Goal: Task Accomplishment & Management: Use online tool/utility

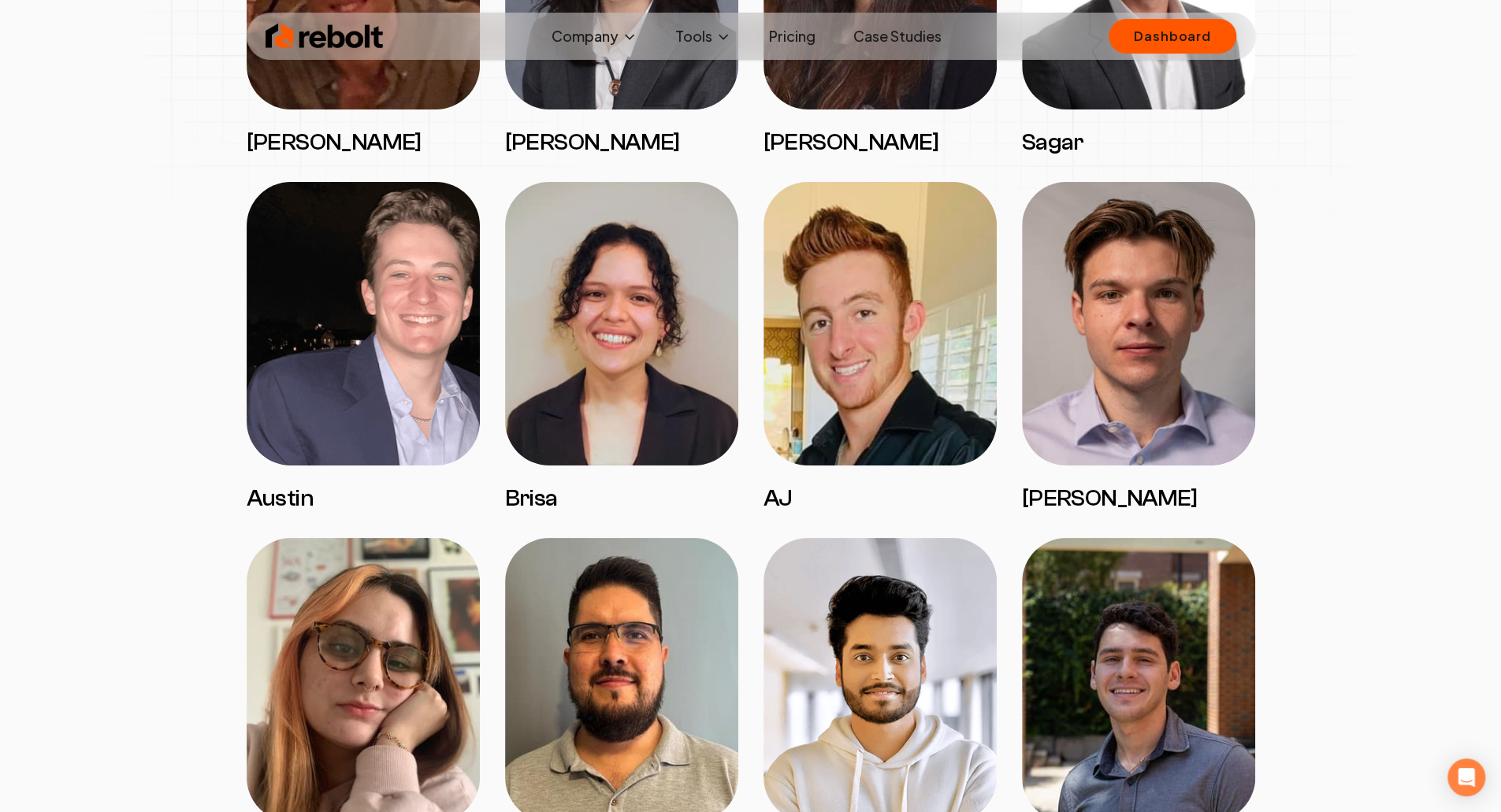
scroll to position [2436, 0]
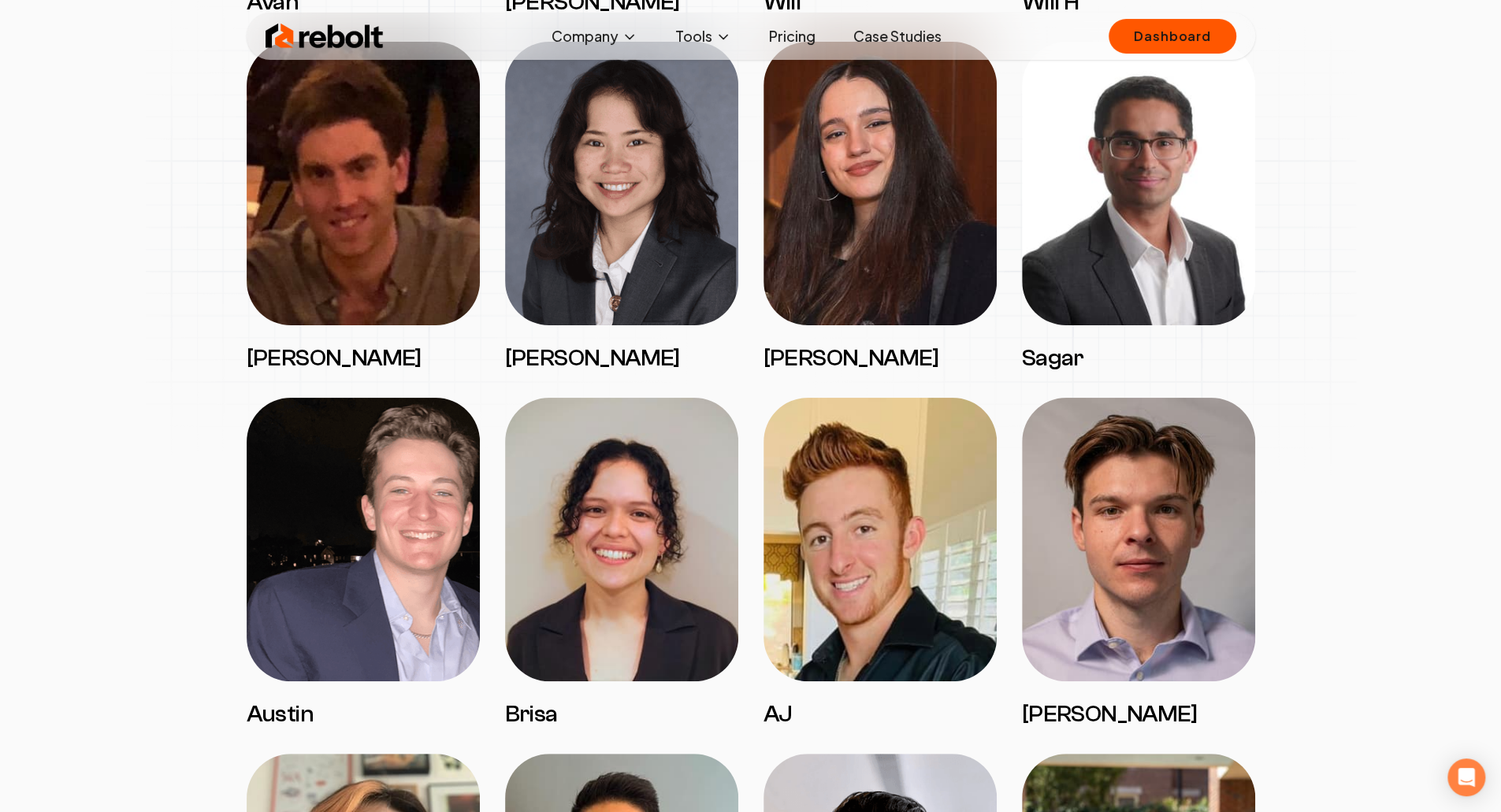
click at [1126, 174] on img at bounding box center [1138, 183] width 234 height 283
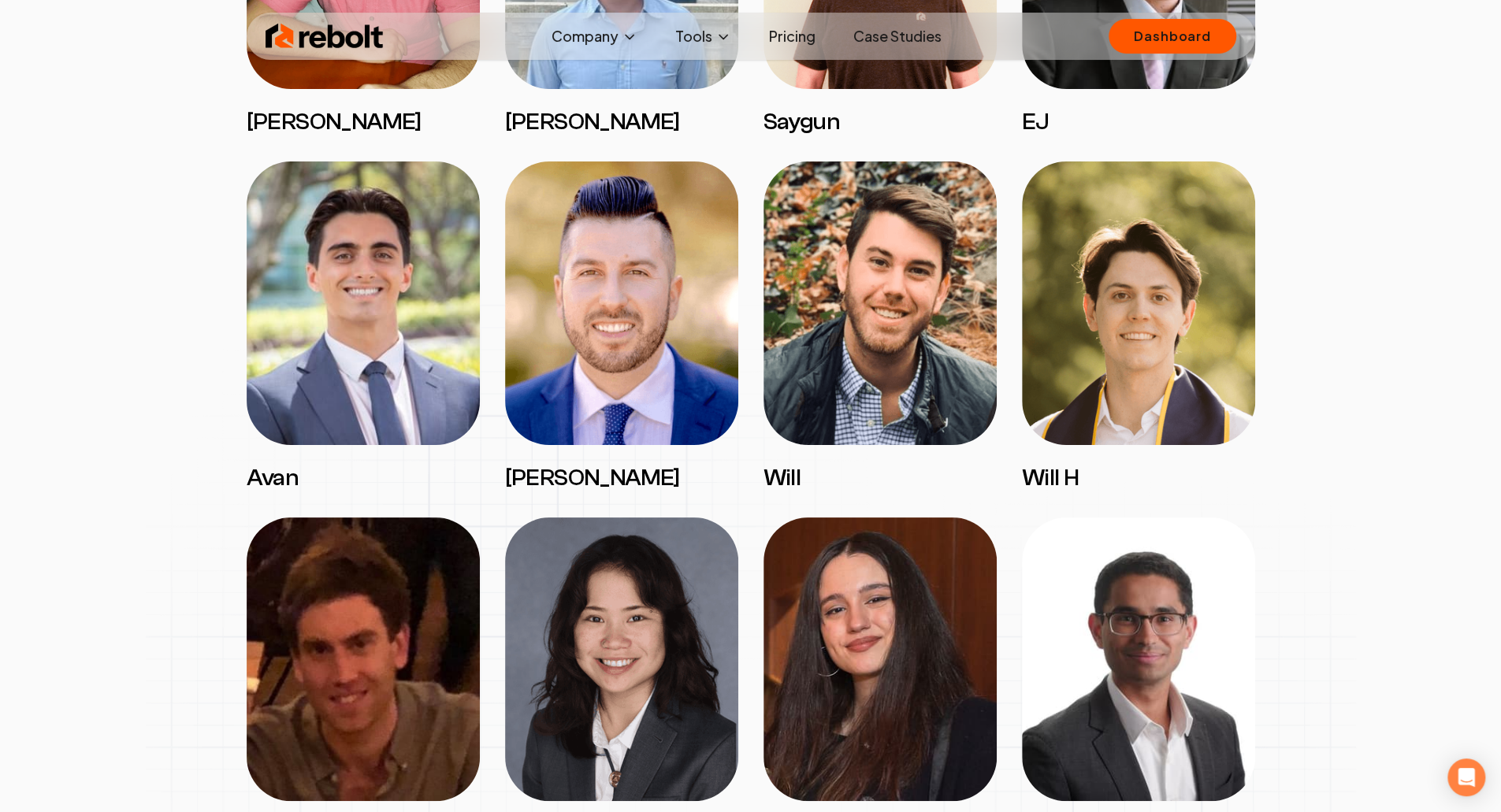
scroll to position [1972, 0]
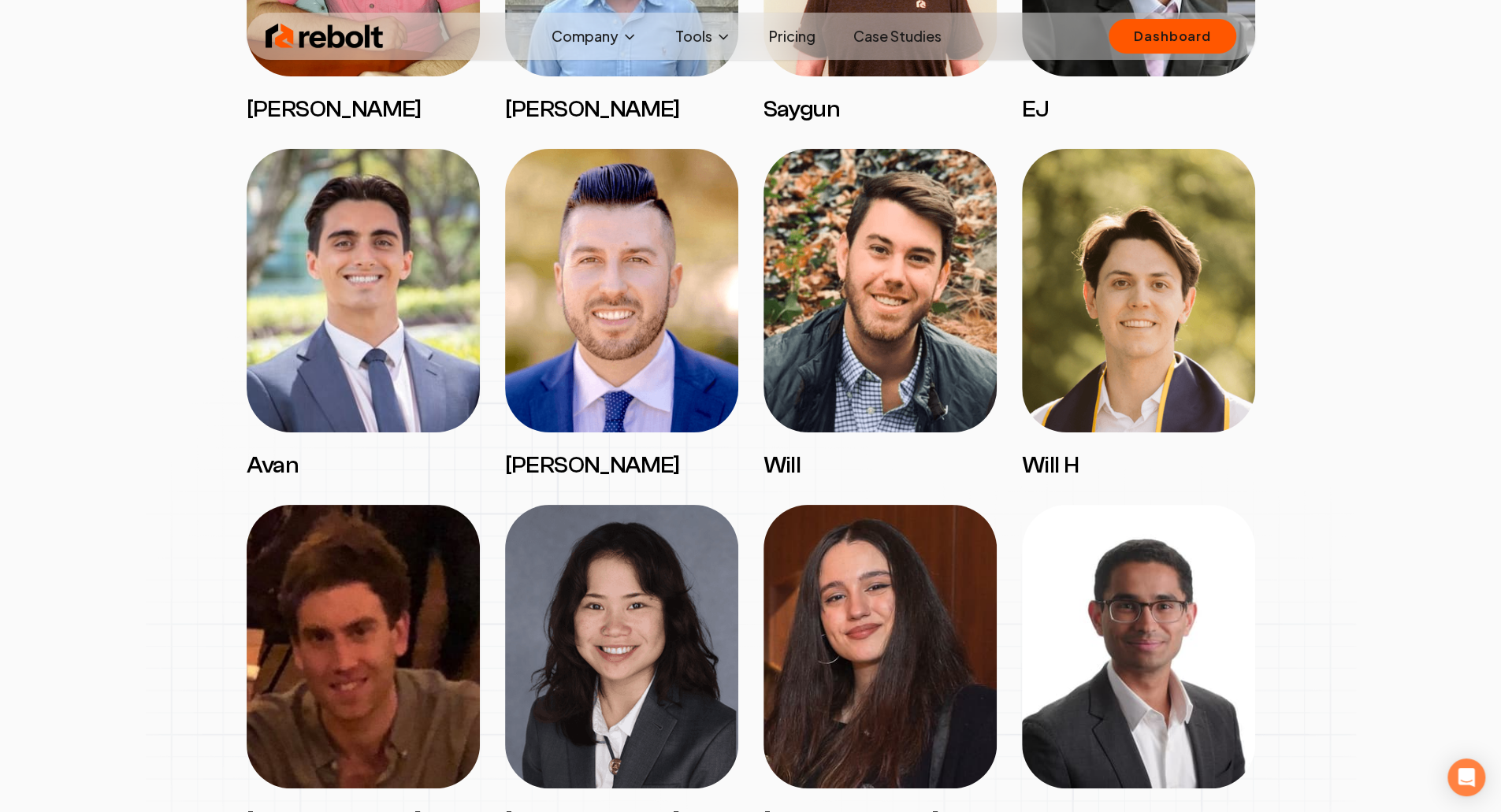
click at [1080, 394] on img at bounding box center [1138, 290] width 234 height 283
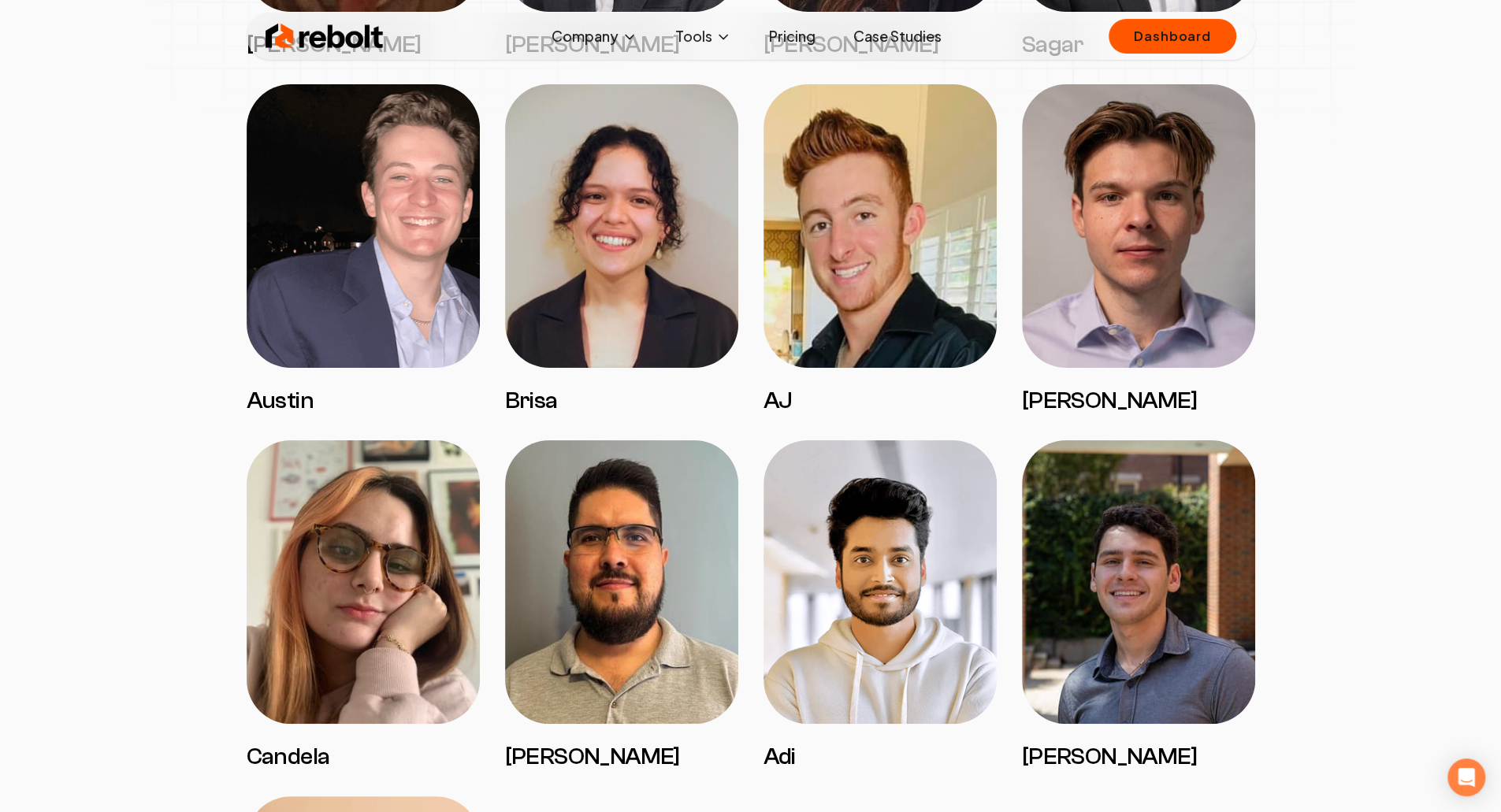
scroll to position [3072, 0]
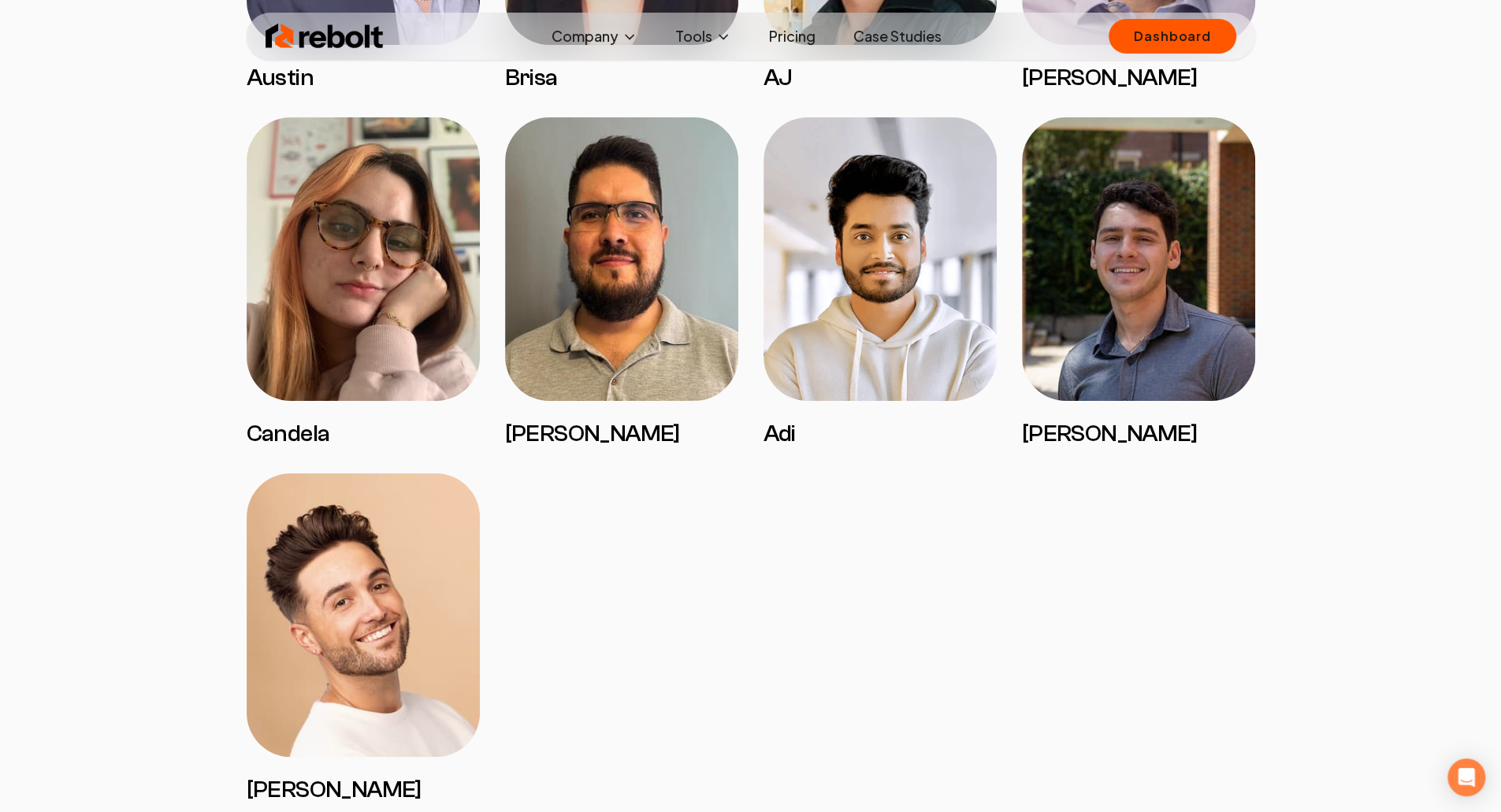
click at [1080, 420] on h3 "Mitchell" at bounding box center [1138, 434] width 234 height 29
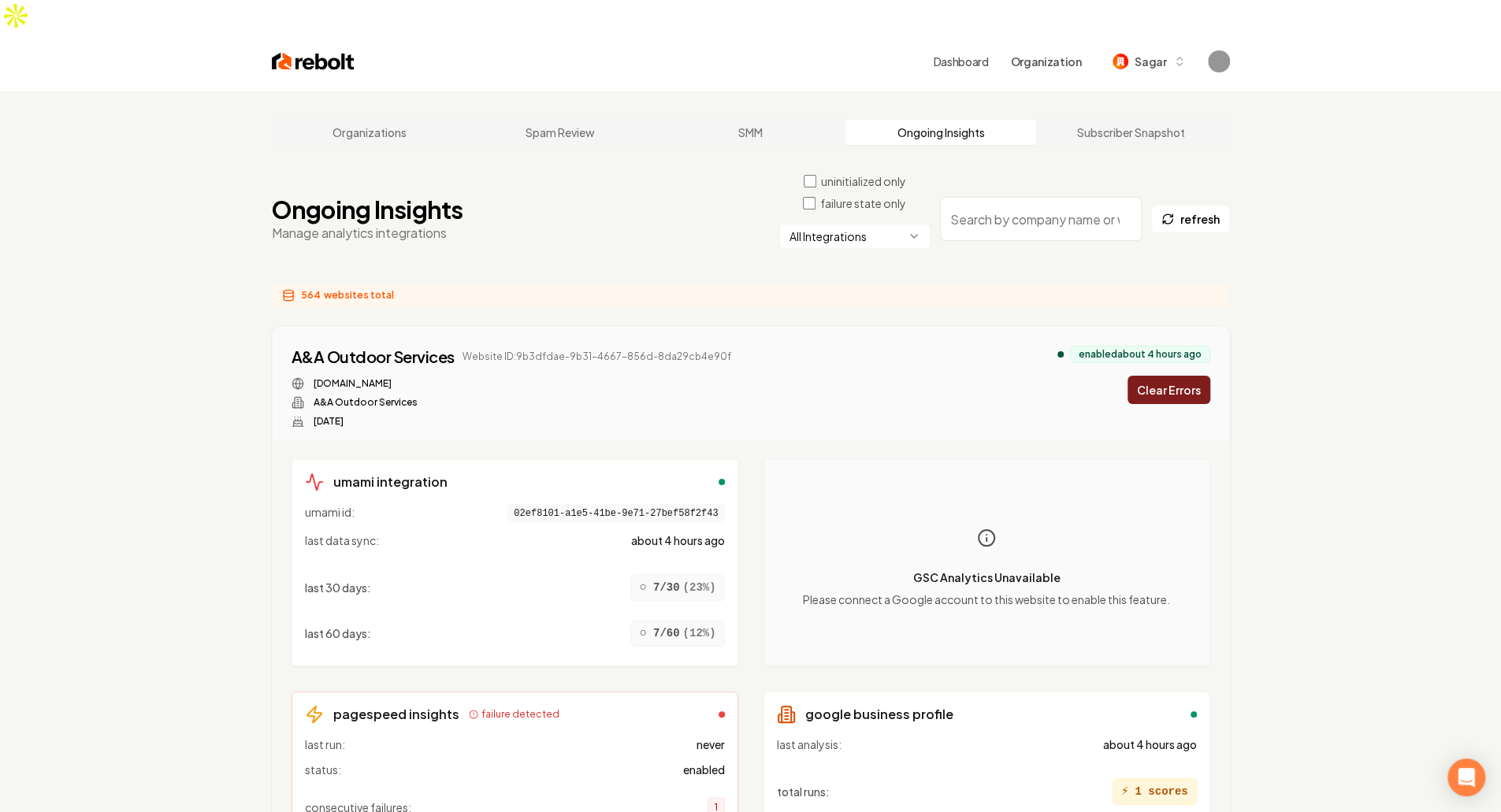
click at [866, 223] on div "All Integrations" at bounding box center [855, 244] width 151 height 41
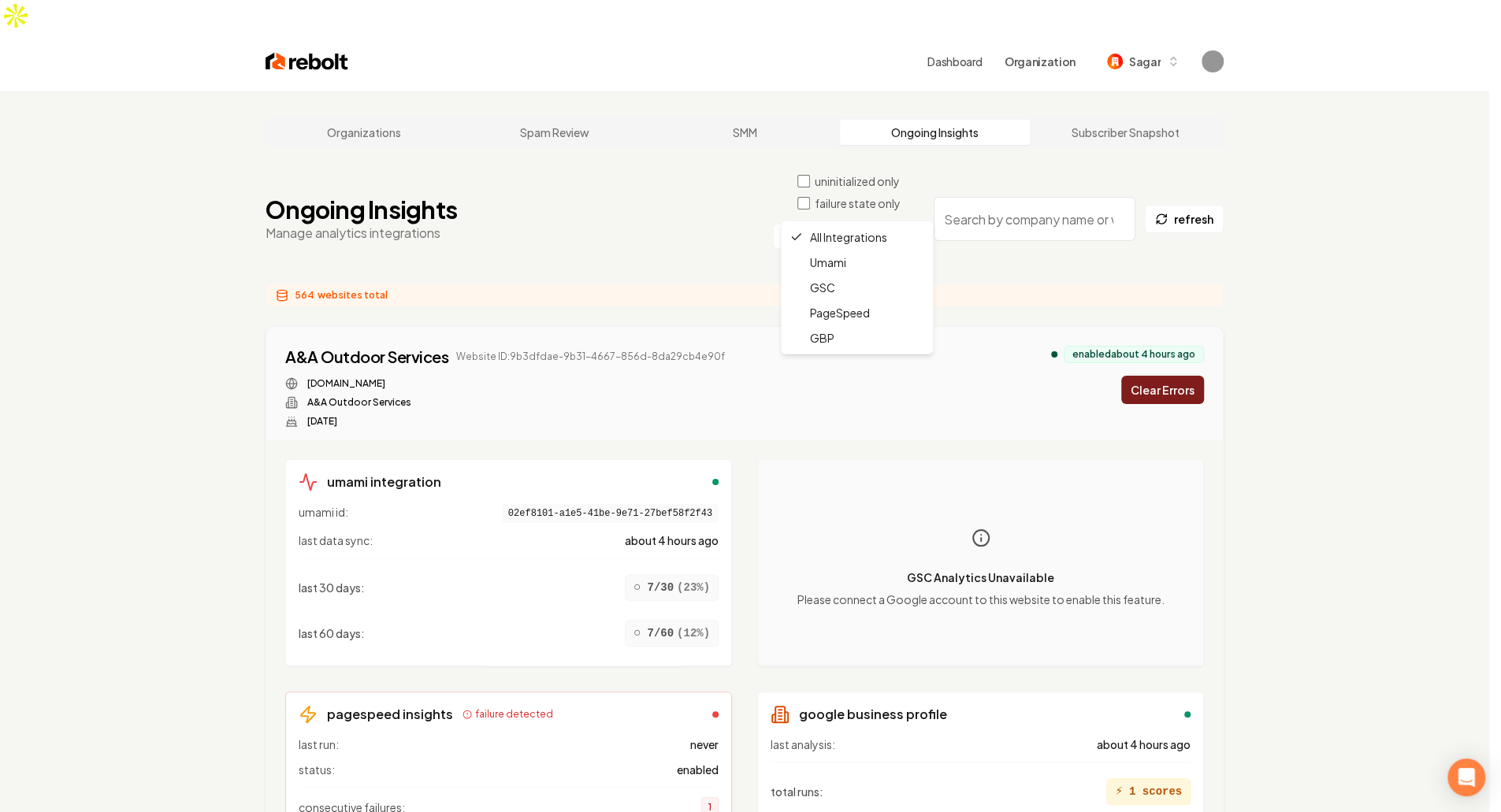
click at [824, 204] on html "Dashboard Organization Sagar Organizations Spam Review SMM Ongoing Insights Sub…" at bounding box center [750, 406] width 1501 height 812
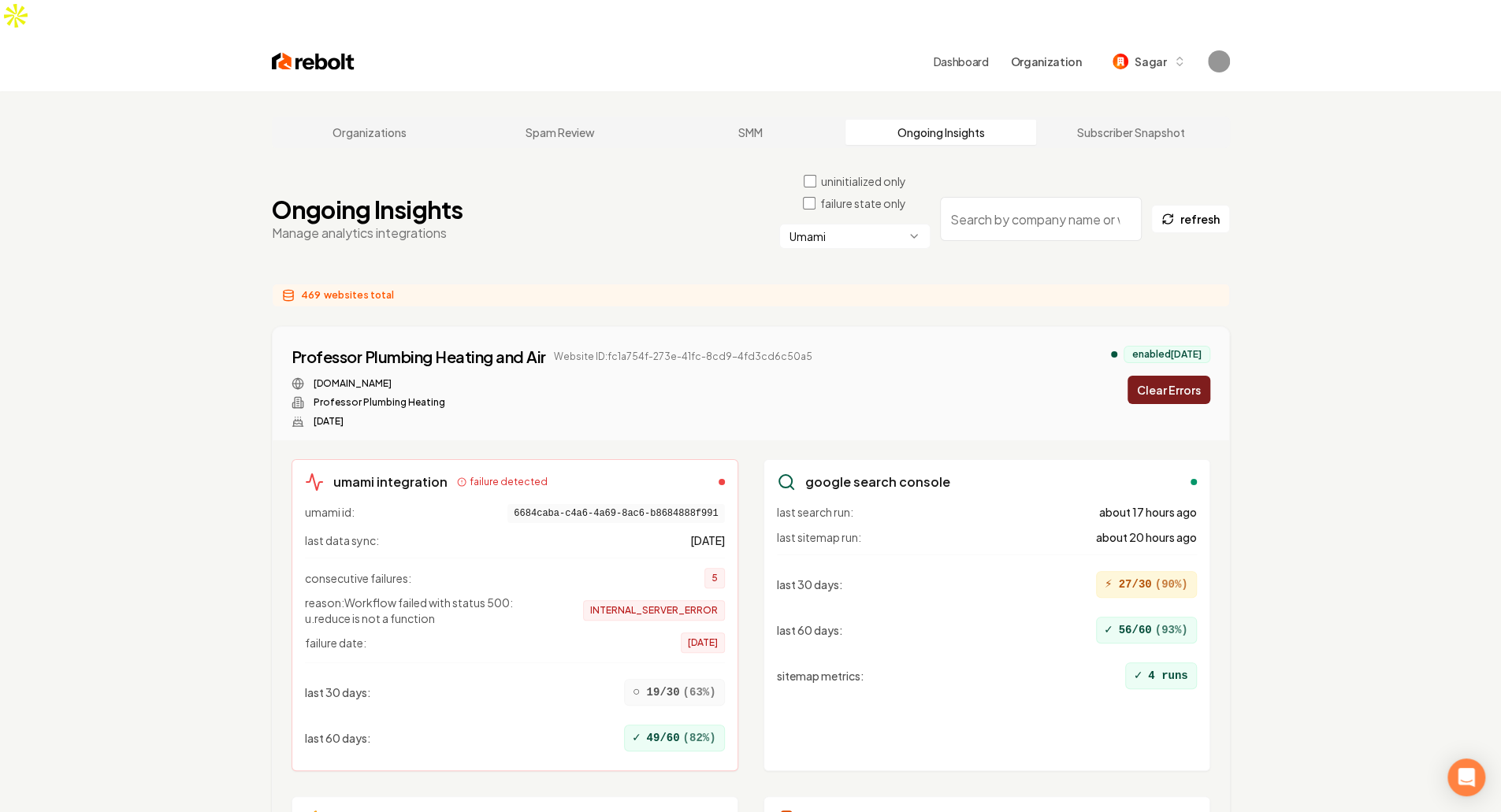
click at [1177, 376] on button "Clear Errors" at bounding box center [1168, 390] width 83 height 29
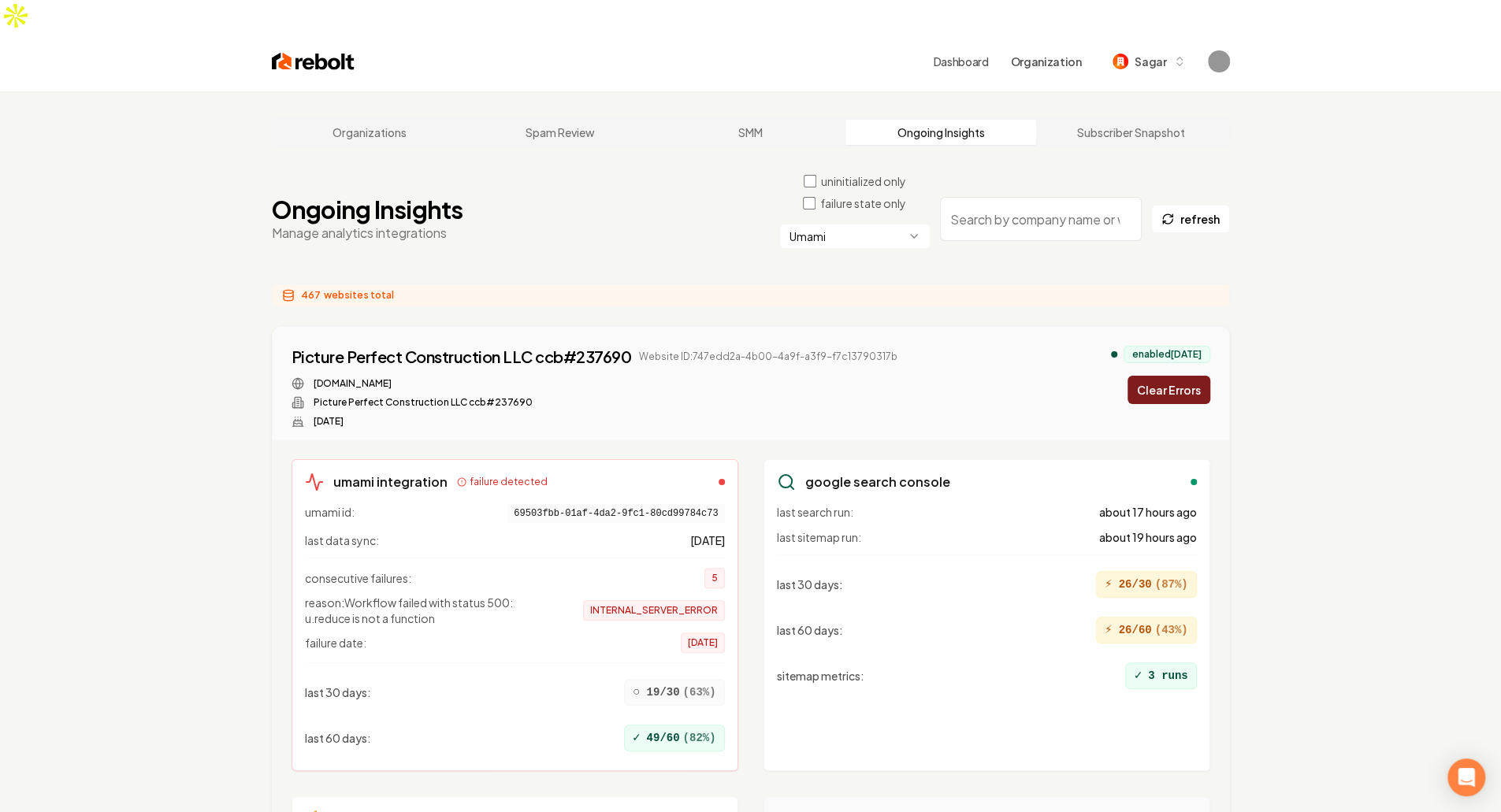
click at [1177, 376] on button "Clear Errors" at bounding box center [1168, 390] width 83 height 29
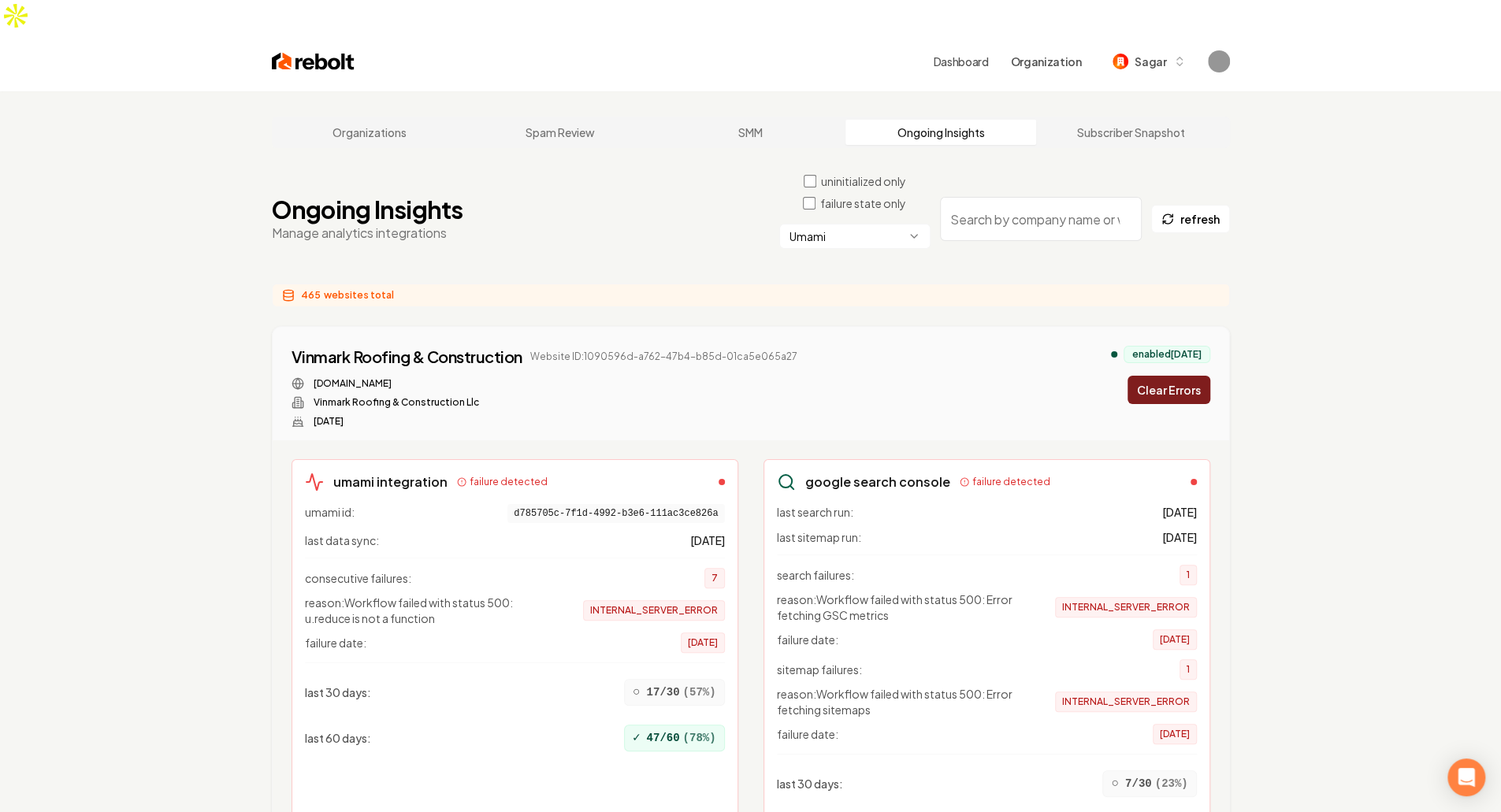
click at [1177, 376] on button "Clear Errors" at bounding box center [1168, 390] width 83 height 29
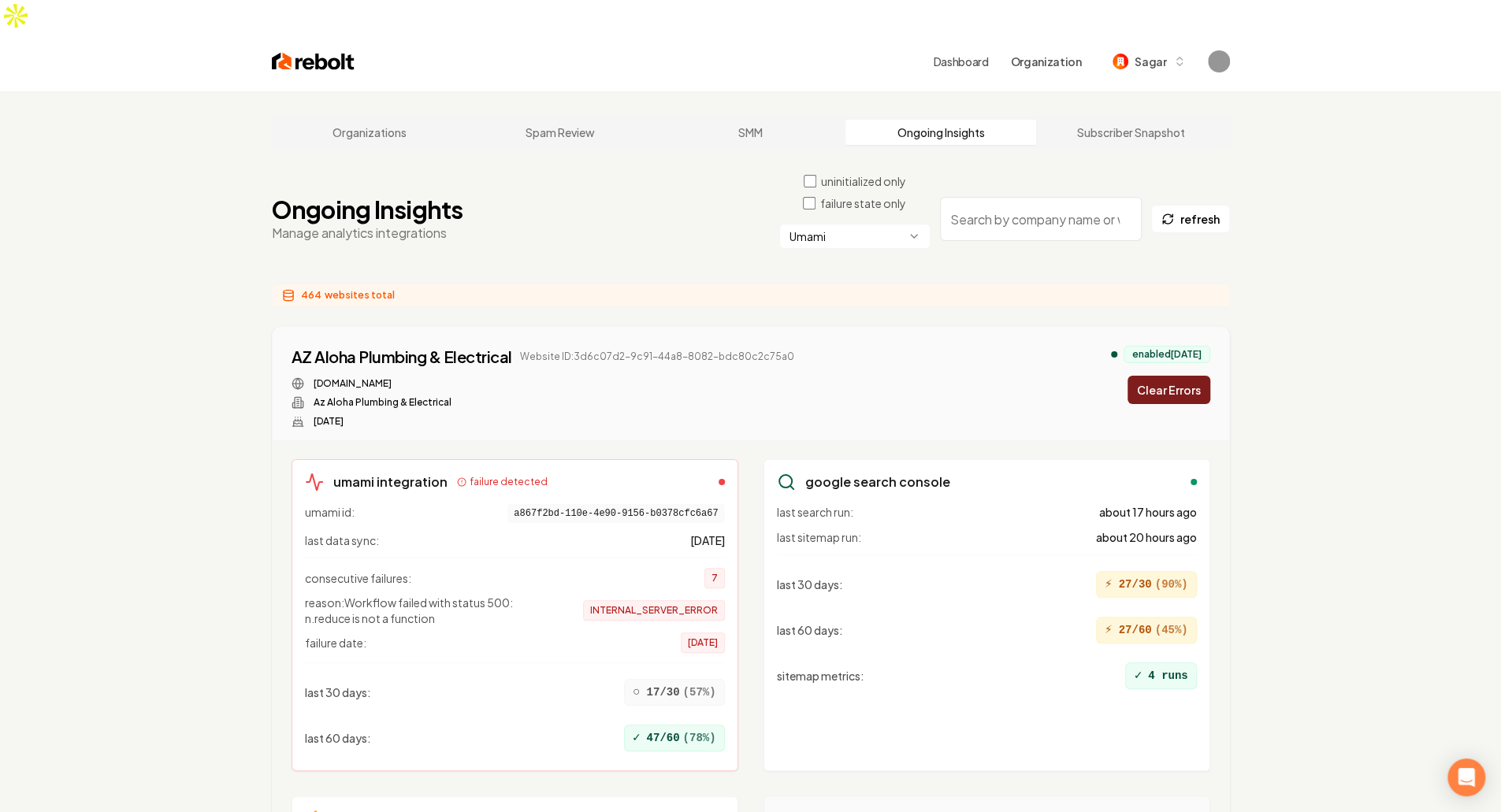
click at [1177, 376] on button "Clear Errors" at bounding box center [1168, 390] width 83 height 29
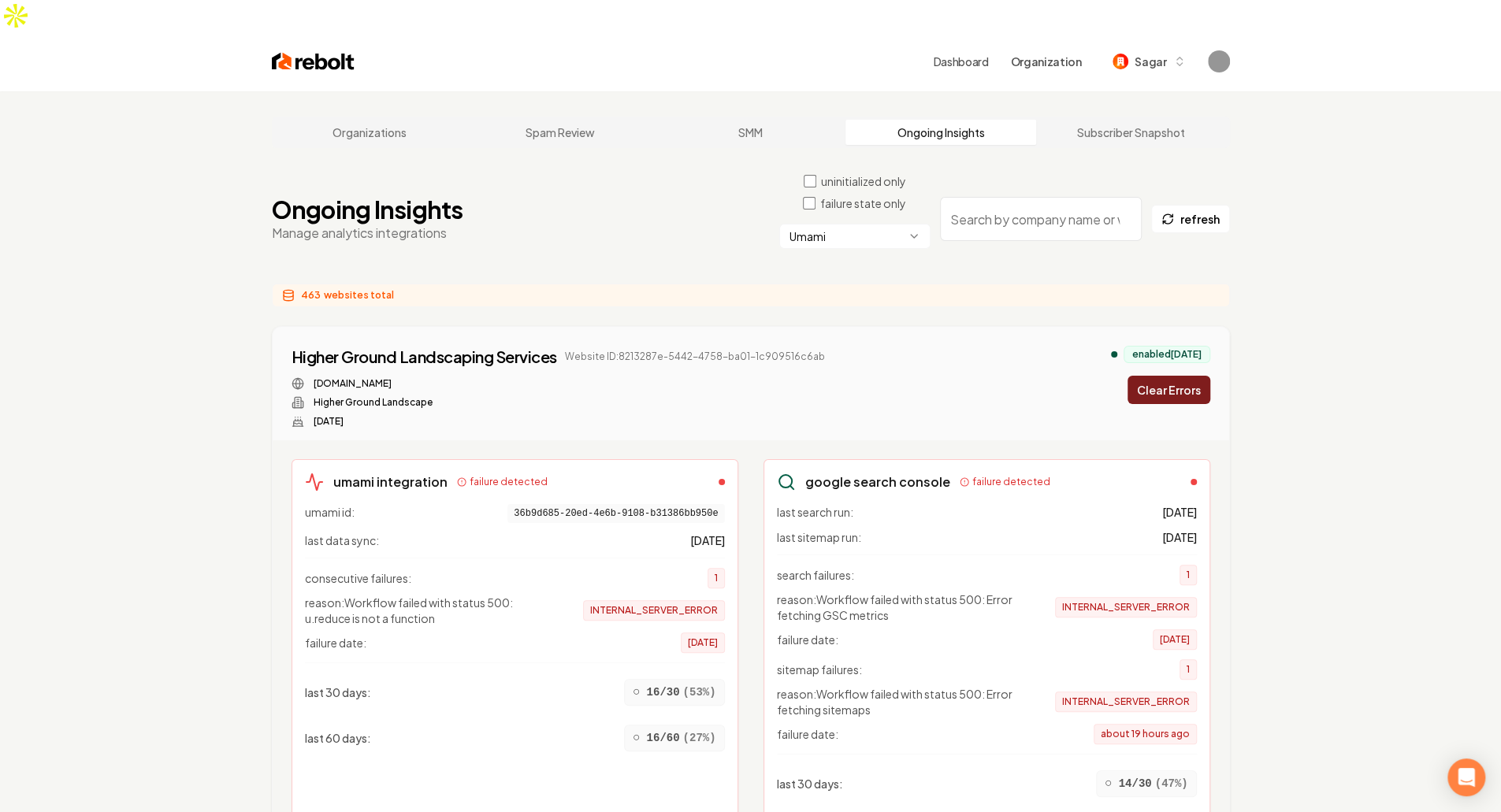
click at [1177, 376] on button "Clear Errors" at bounding box center [1168, 390] width 83 height 29
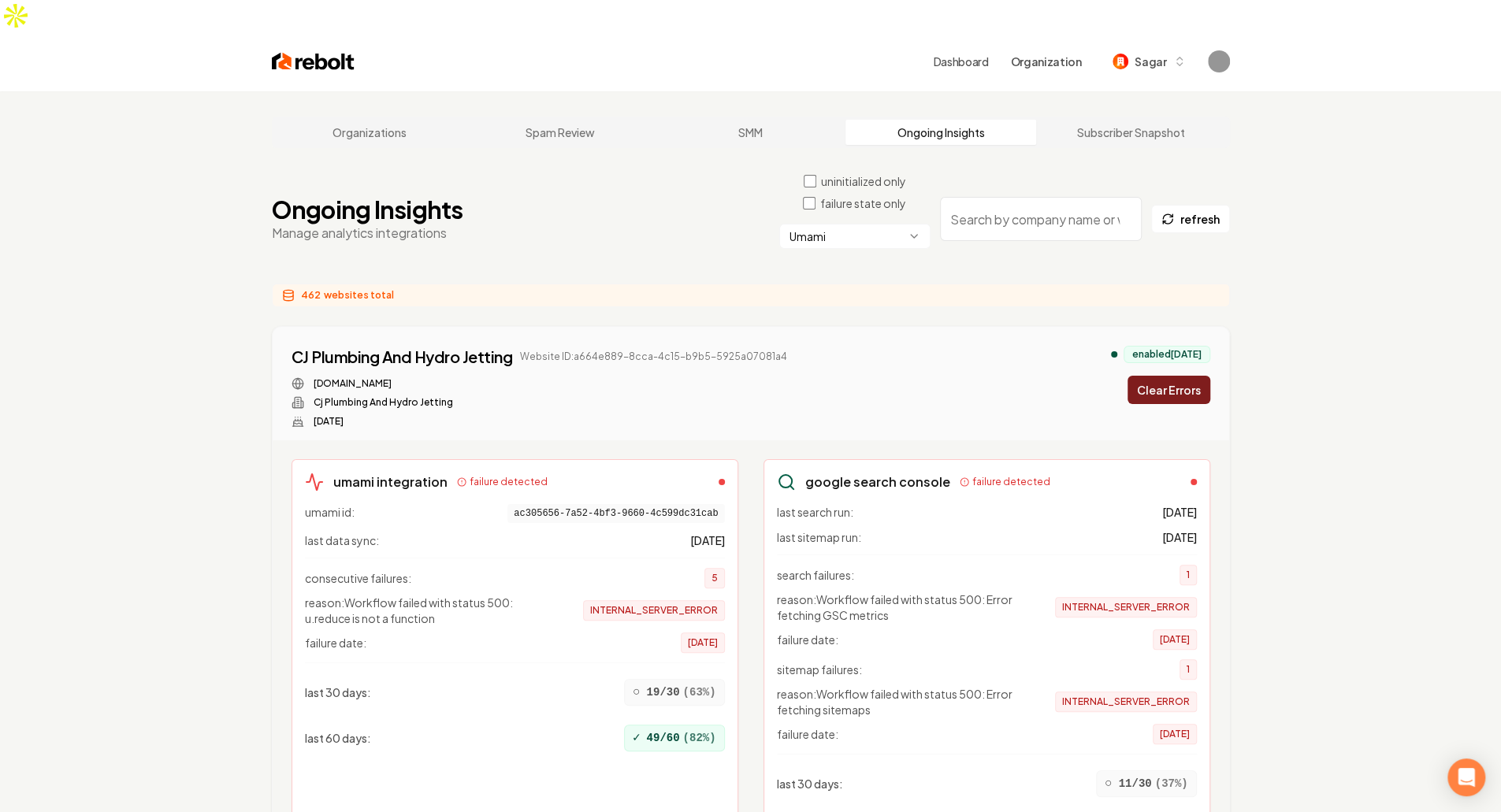
click at [1177, 376] on button "Clear Errors" at bounding box center [1168, 390] width 83 height 29
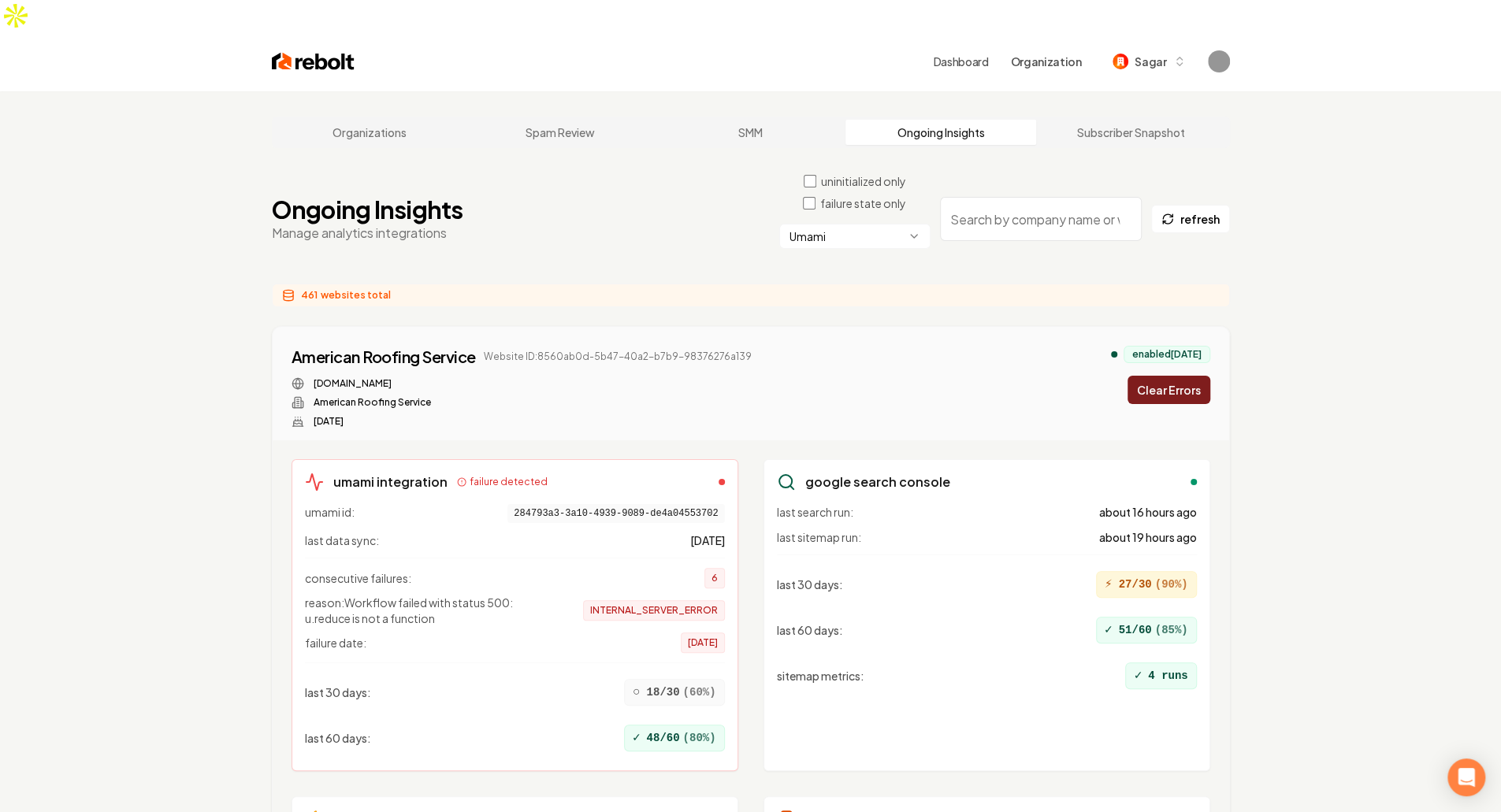
click at [1177, 376] on button "Clear Errors" at bounding box center [1168, 390] width 83 height 29
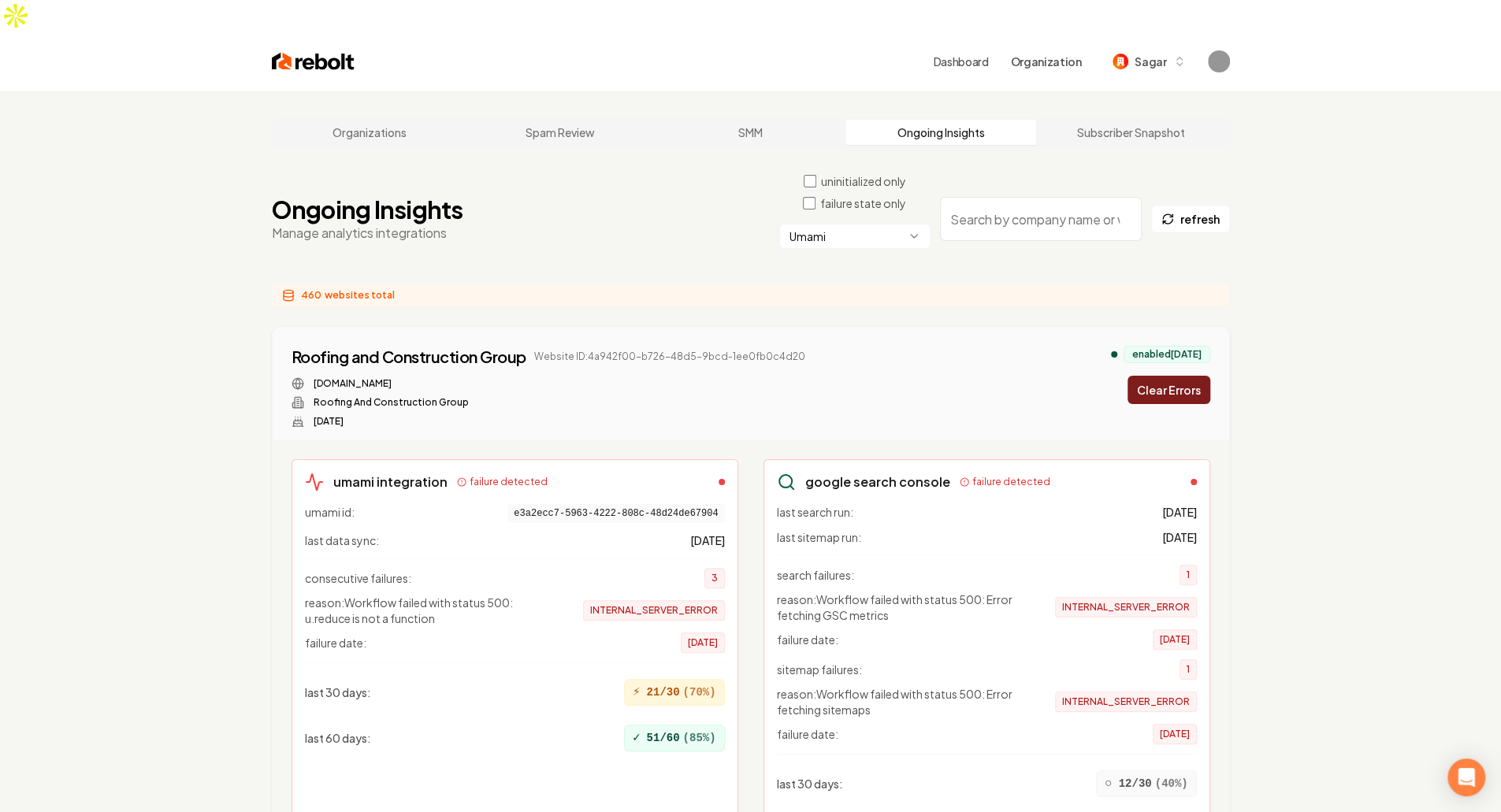
click at [1177, 376] on button "Clear Errors" at bounding box center [1168, 390] width 83 height 29
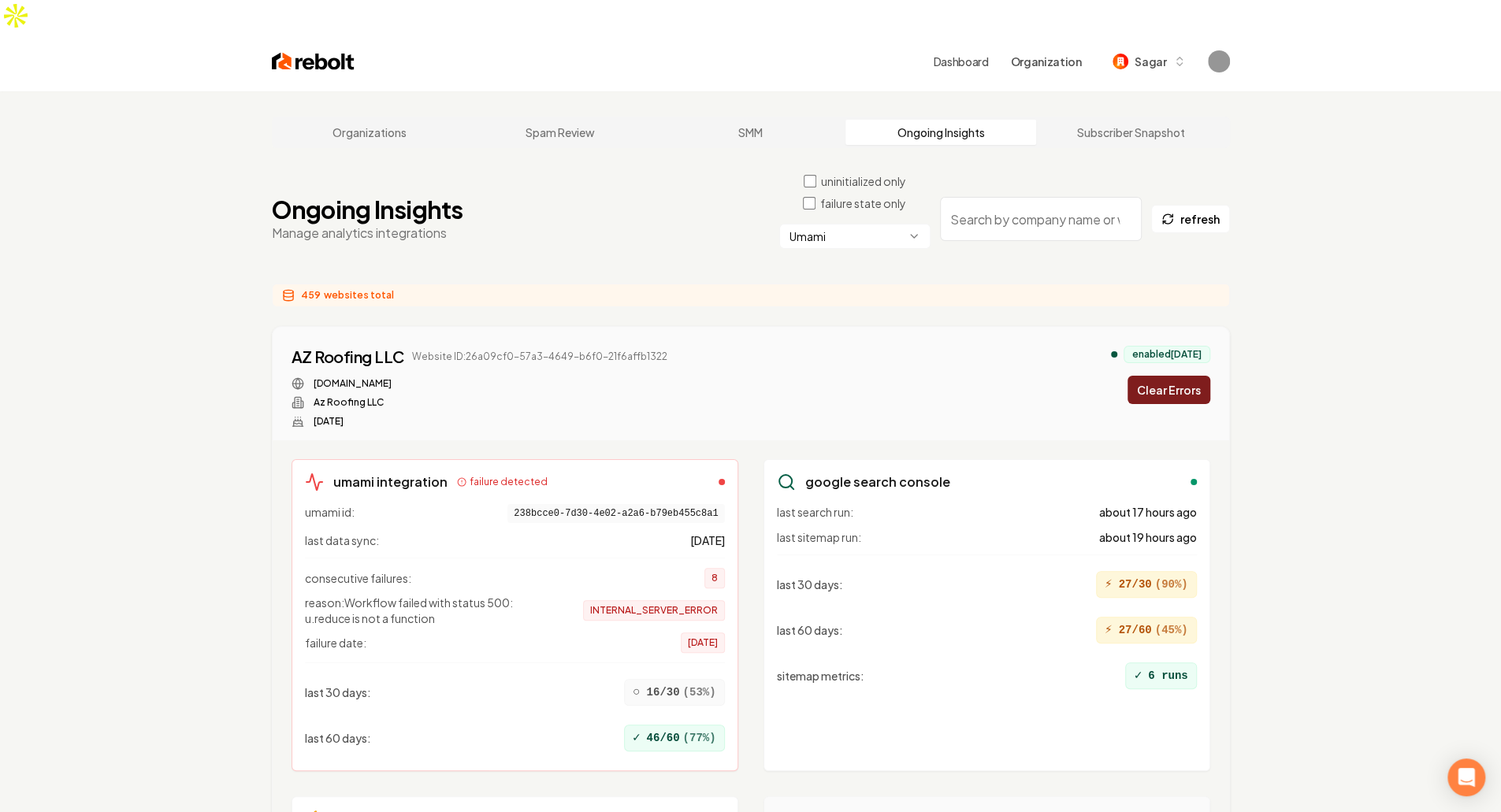
click at [1177, 376] on button "Clear Errors" at bounding box center [1168, 390] width 83 height 29
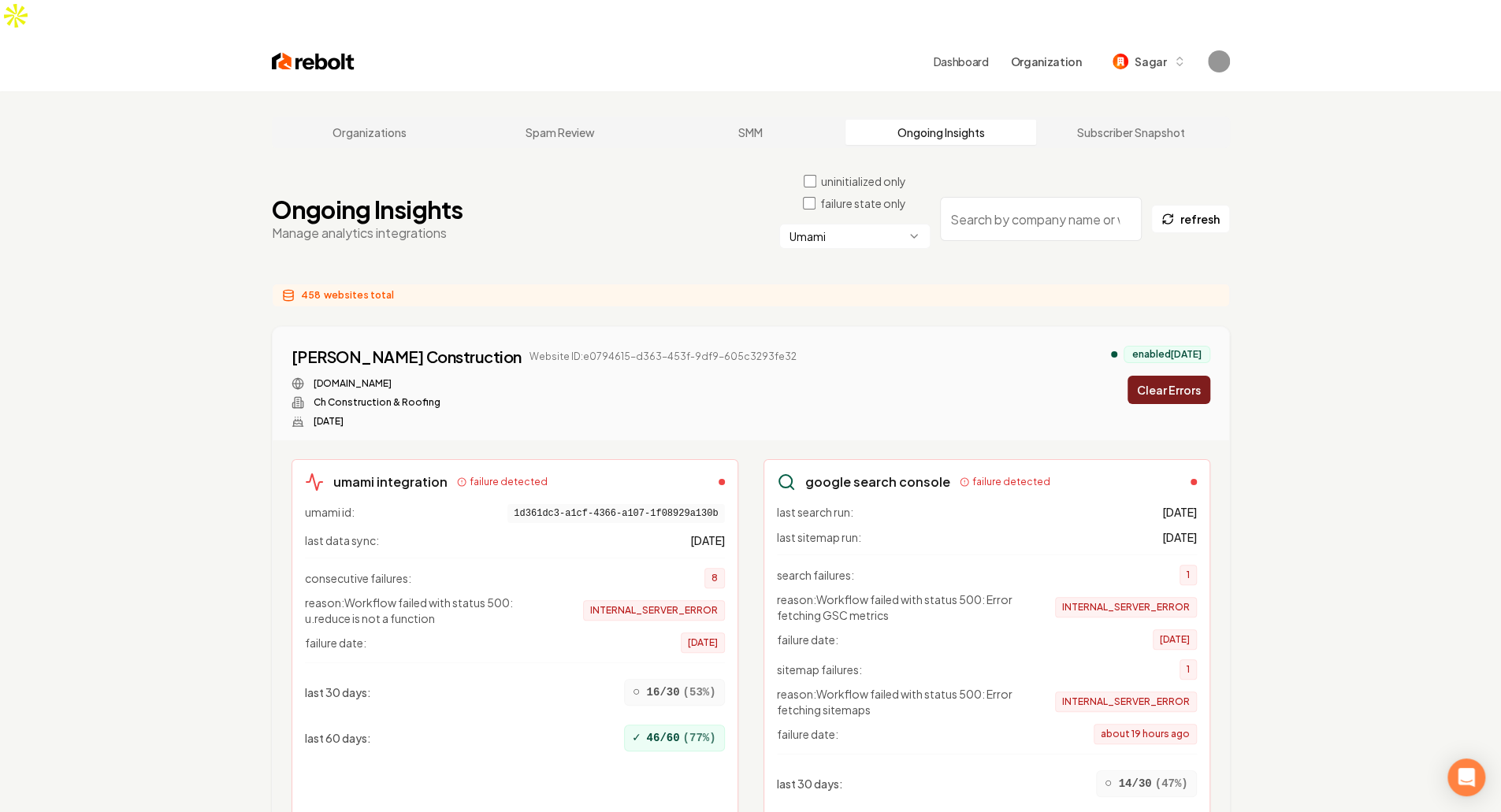
click at [1177, 376] on button "Clear Errors" at bounding box center [1168, 390] width 83 height 29
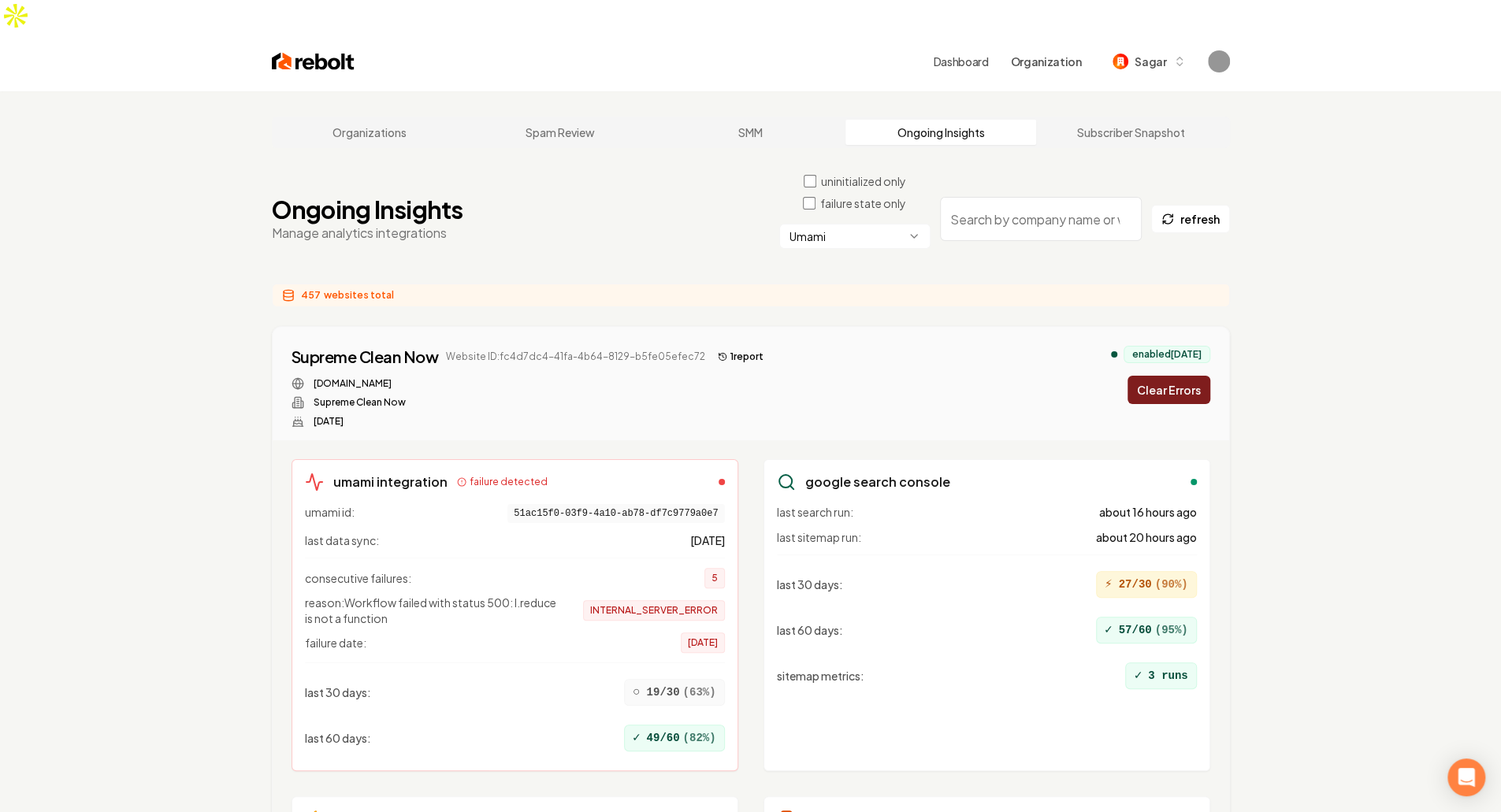
click at [1177, 376] on button "Clear Errors" at bounding box center [1168, 390] width 83 height 29
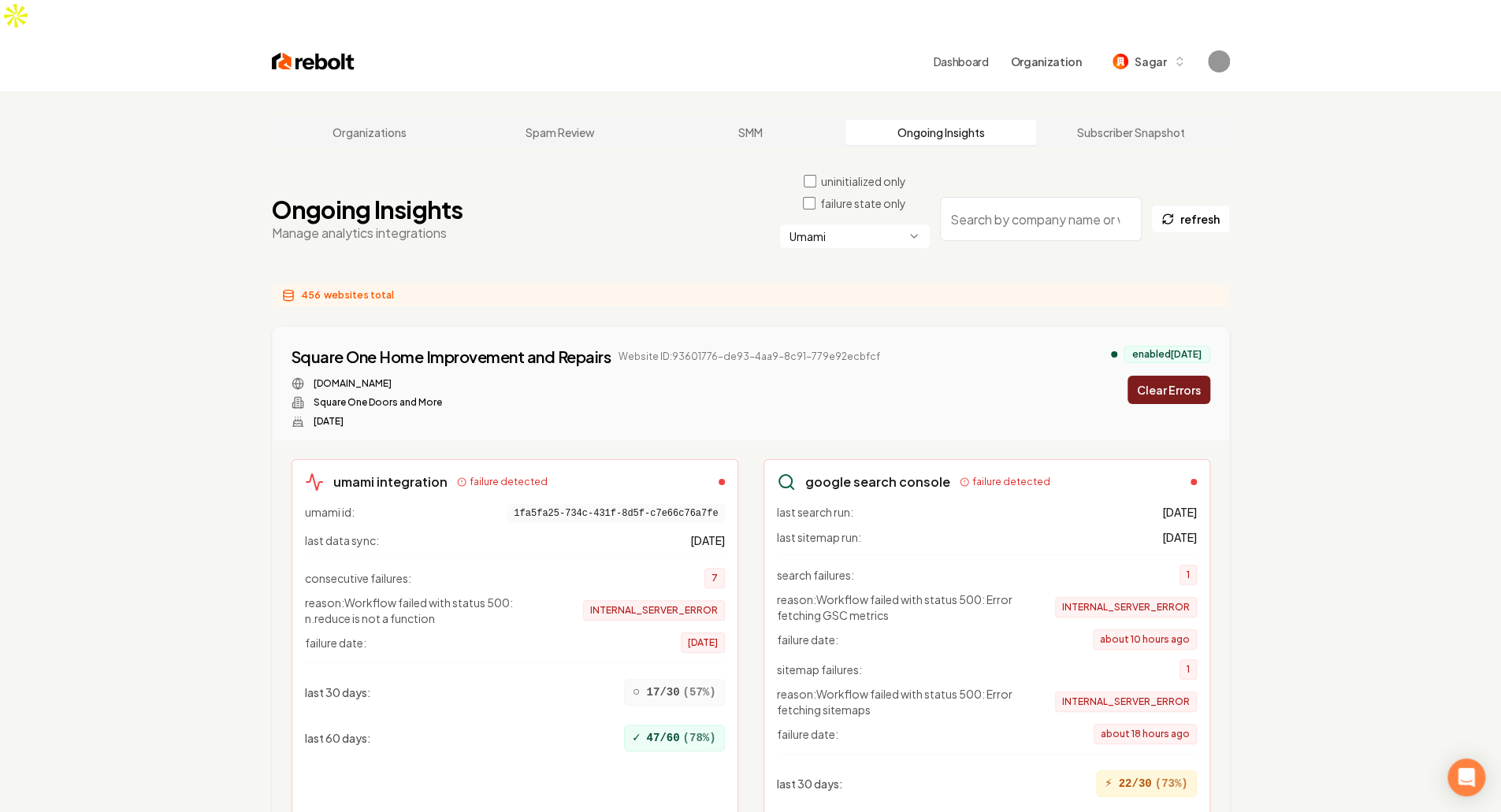
click at [1177, 376] on button "Clear Errors" at bounding box center [1168, 390] width 83 height 29
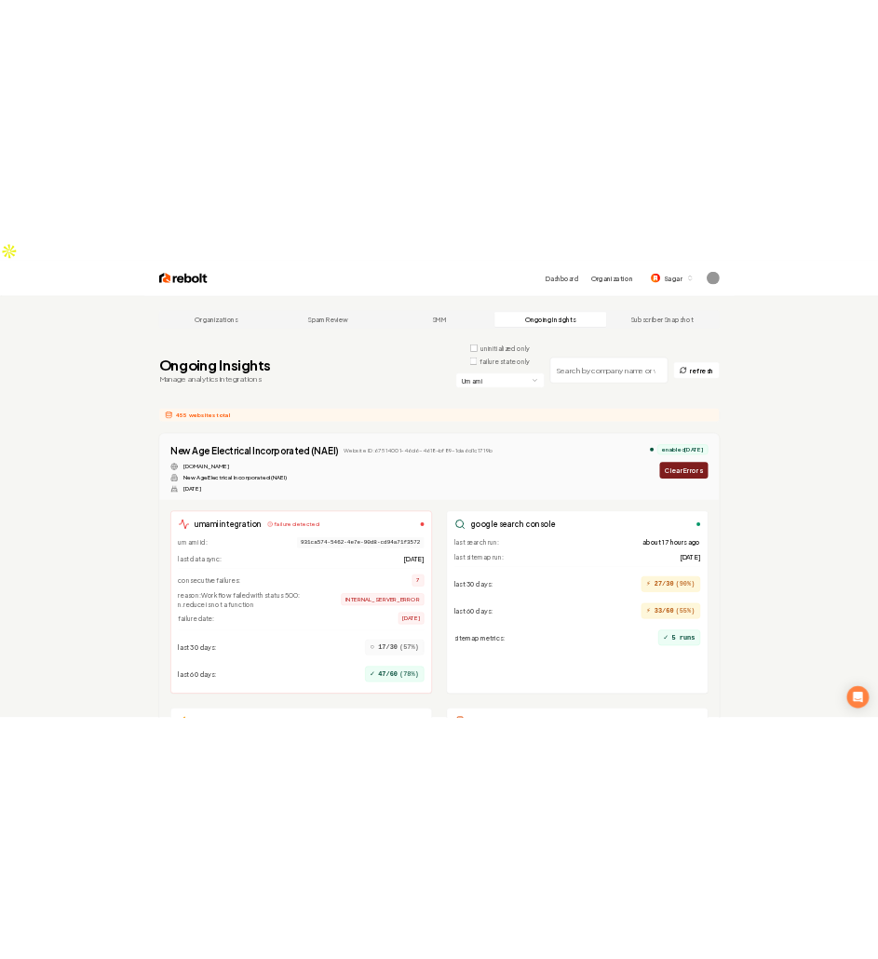
scroll to position [19, 0]
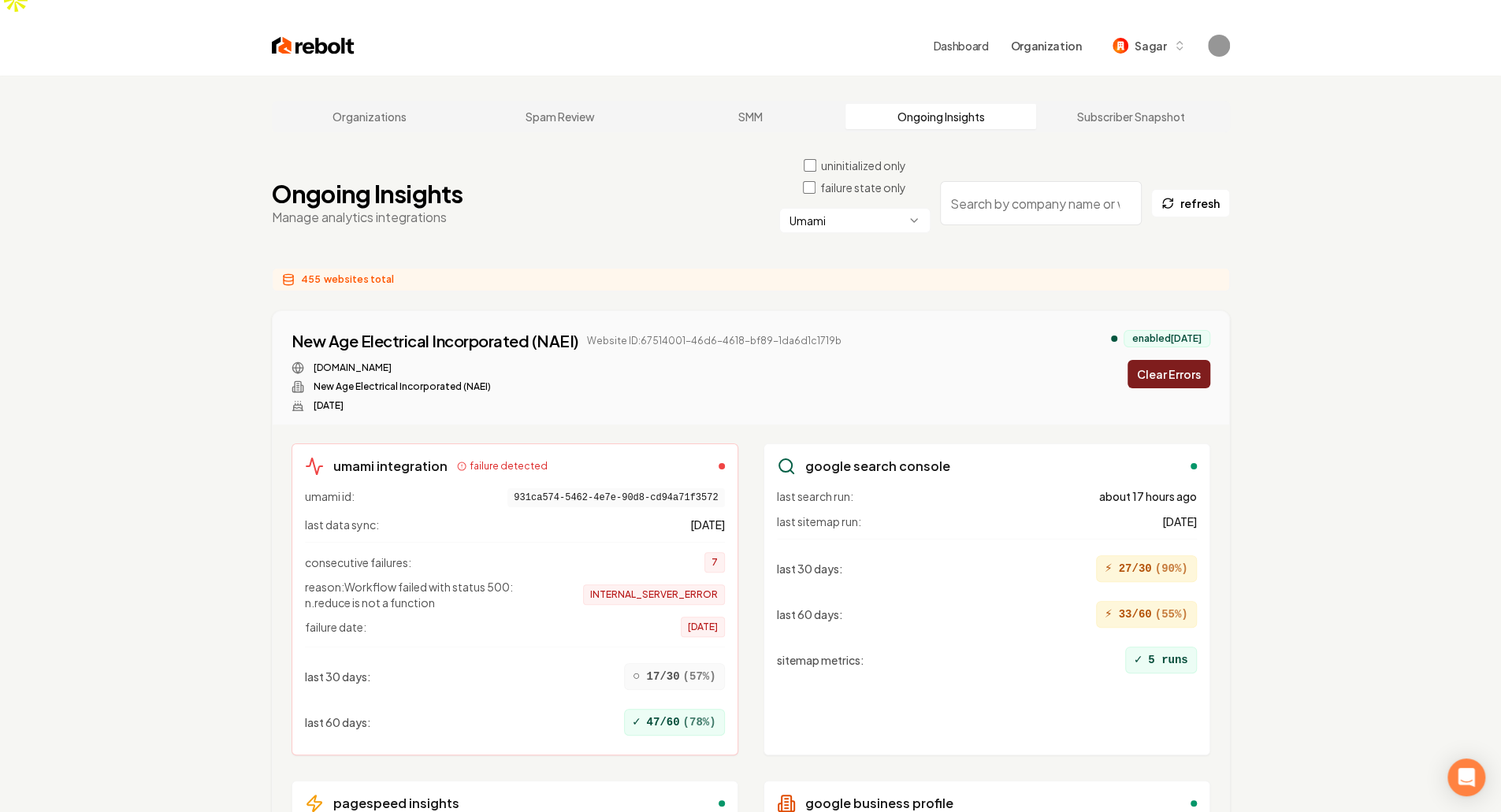
click at [760, 385] on div "New Age Electrical Incorporated (NAEI) Website ID: 67514001-46d6-4618-bf89-1da6…" at bounding box center [750, 368] width 956 height 113
